Goal: Check status: Check status

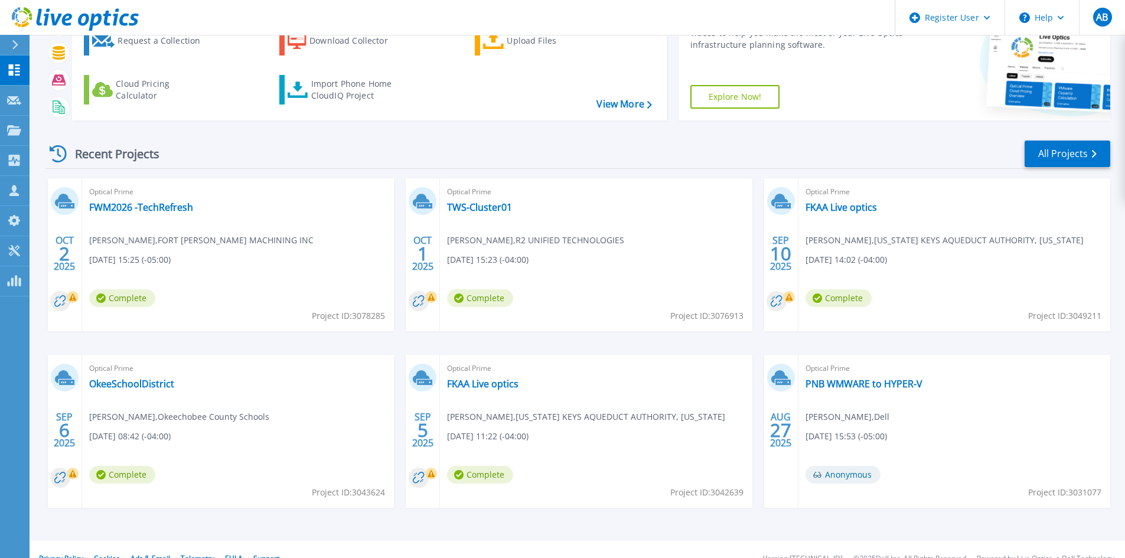
scroll to position [77, 0]
click at [475, 209] on link "TWS-Cluster01" at bounding box center [479, 208] width 65 height 12
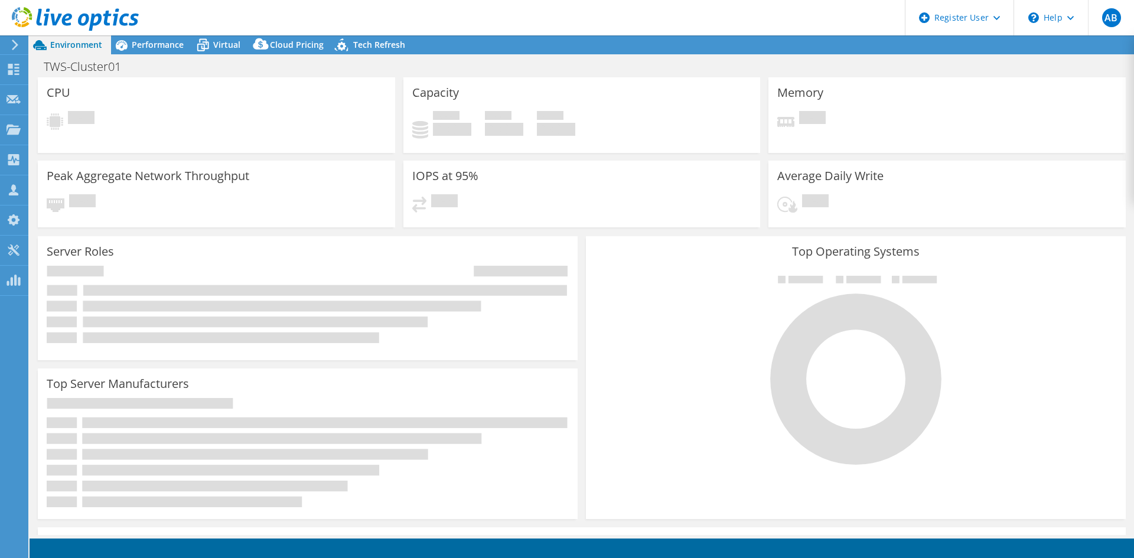
select select "USD"
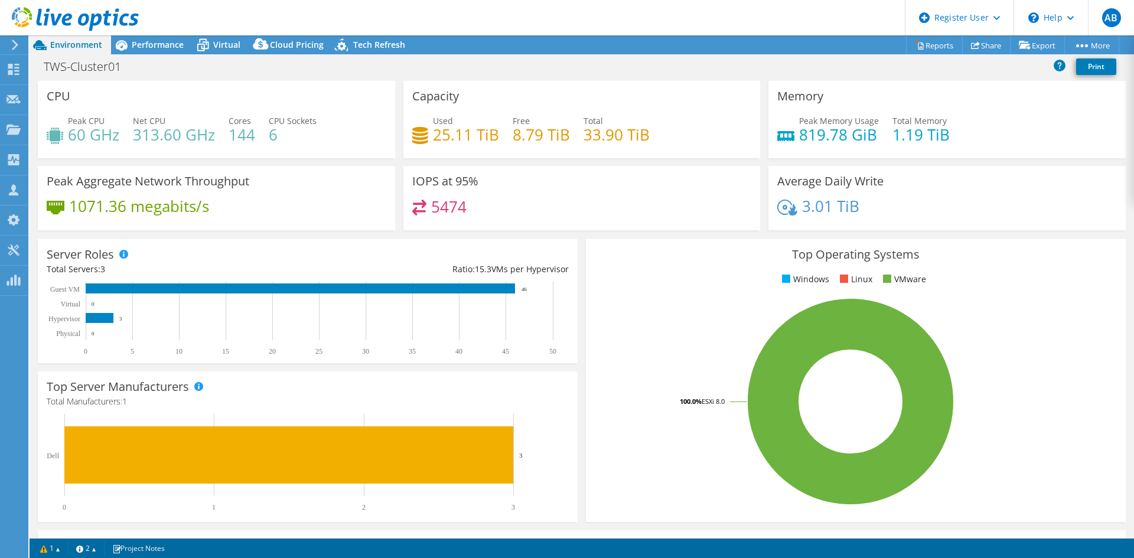
click at [6, 38] on div at bounding box center [69, 20] width 139 height 40
click at [10, 43] on div at bounding box center [12, 45] width 13 height 11
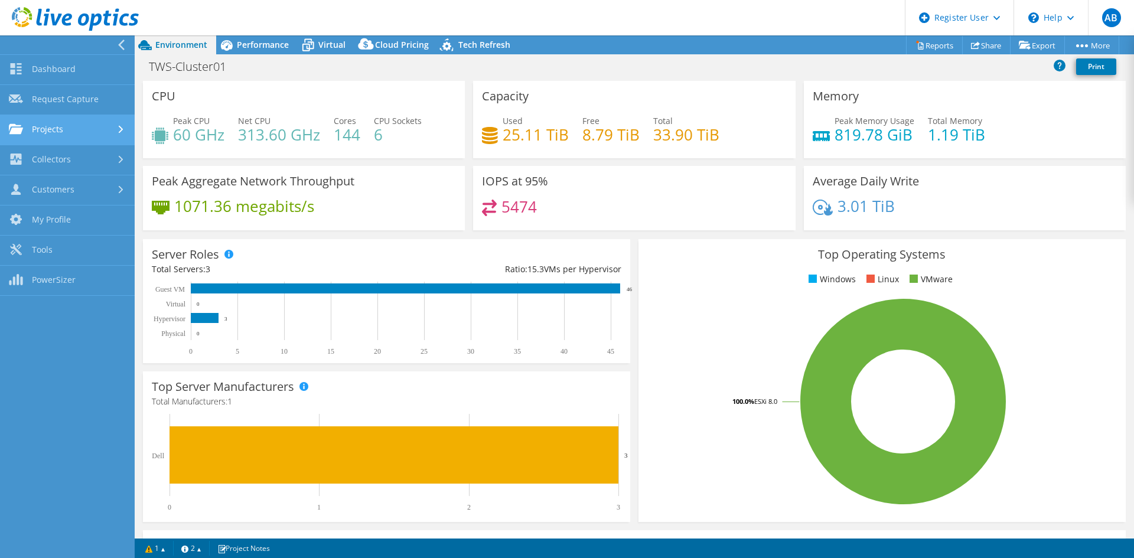
click at [119, 126] on use at bounding box center [121, 130] width 5 height 8
